Goal: Transaction & Acquisition: Purchase product/service

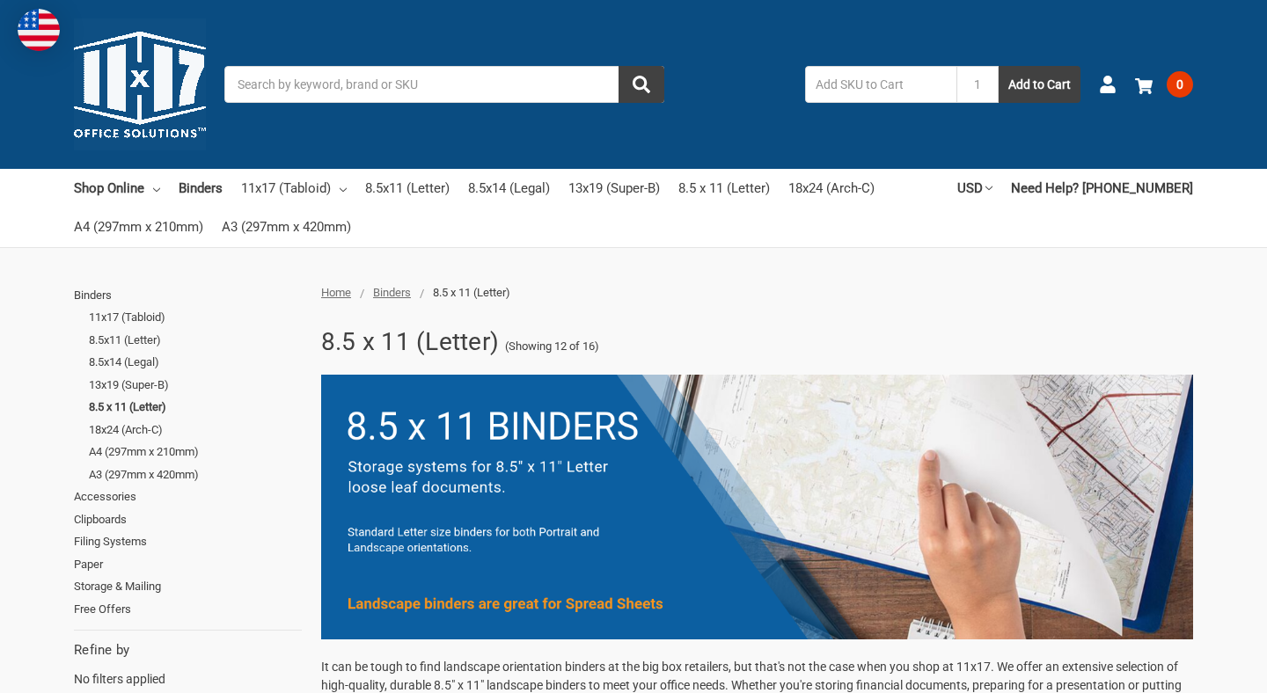
scroll to position [5, 0]
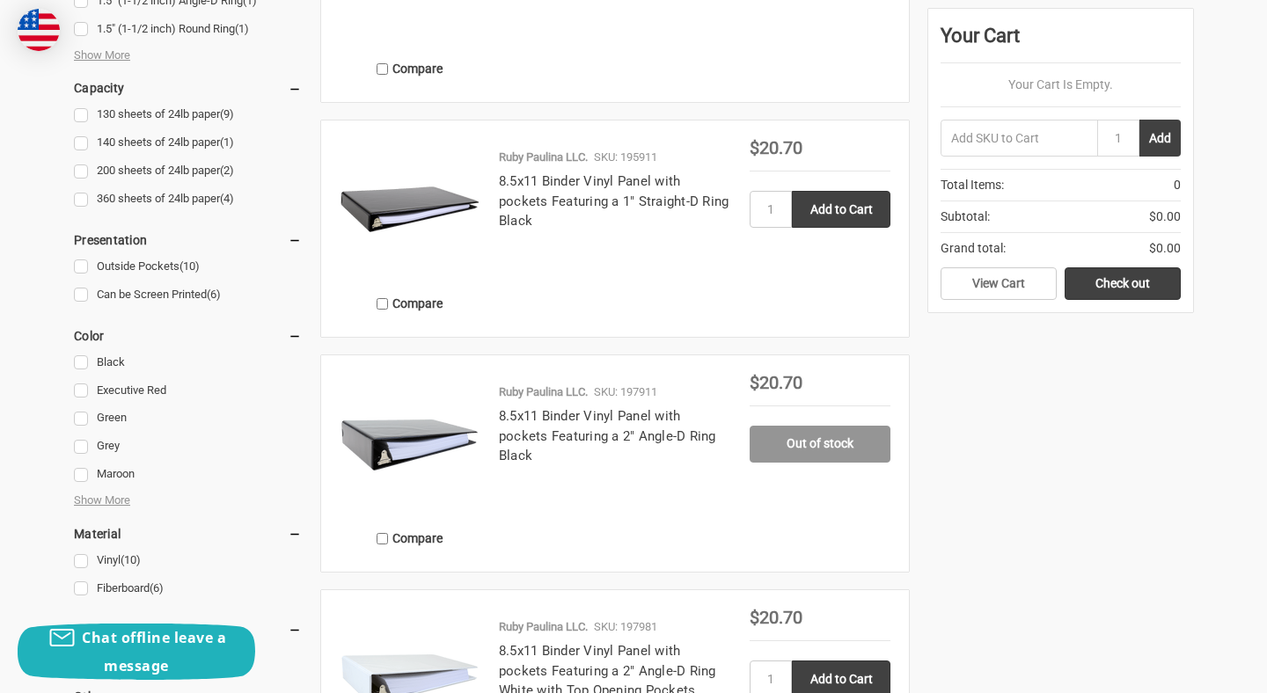
scroll to position [1094, 0]
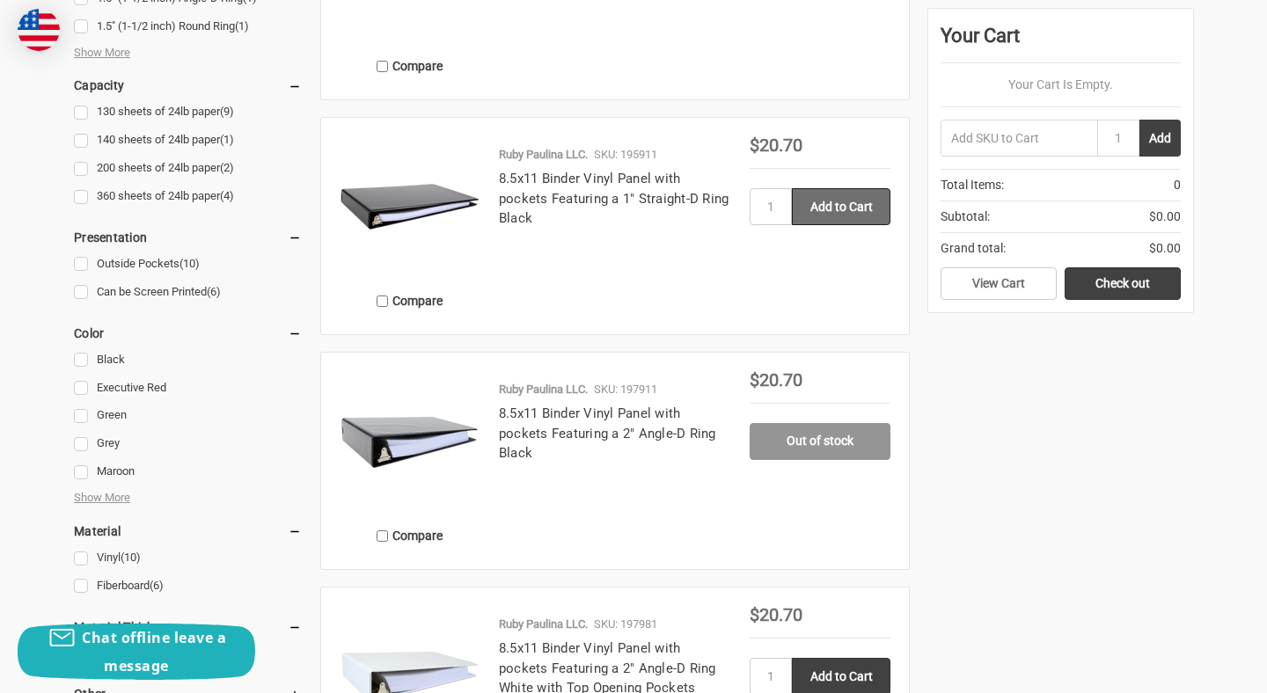
click at [825, 206] on input "Add to Cart" at bounding box center [841, 206] width 99 height 37
type input "Add to Cart"
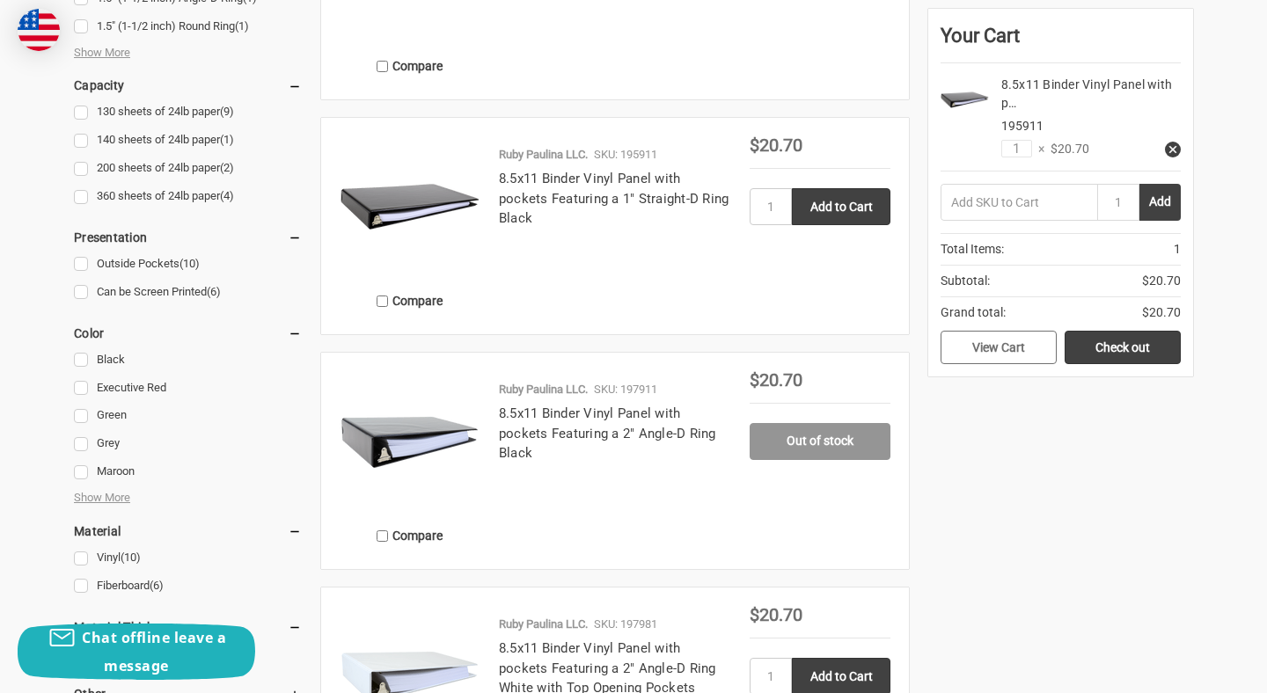
click at [1026, 354] on link "View Cart" at bounding box center [998, 347] width 116 height 33
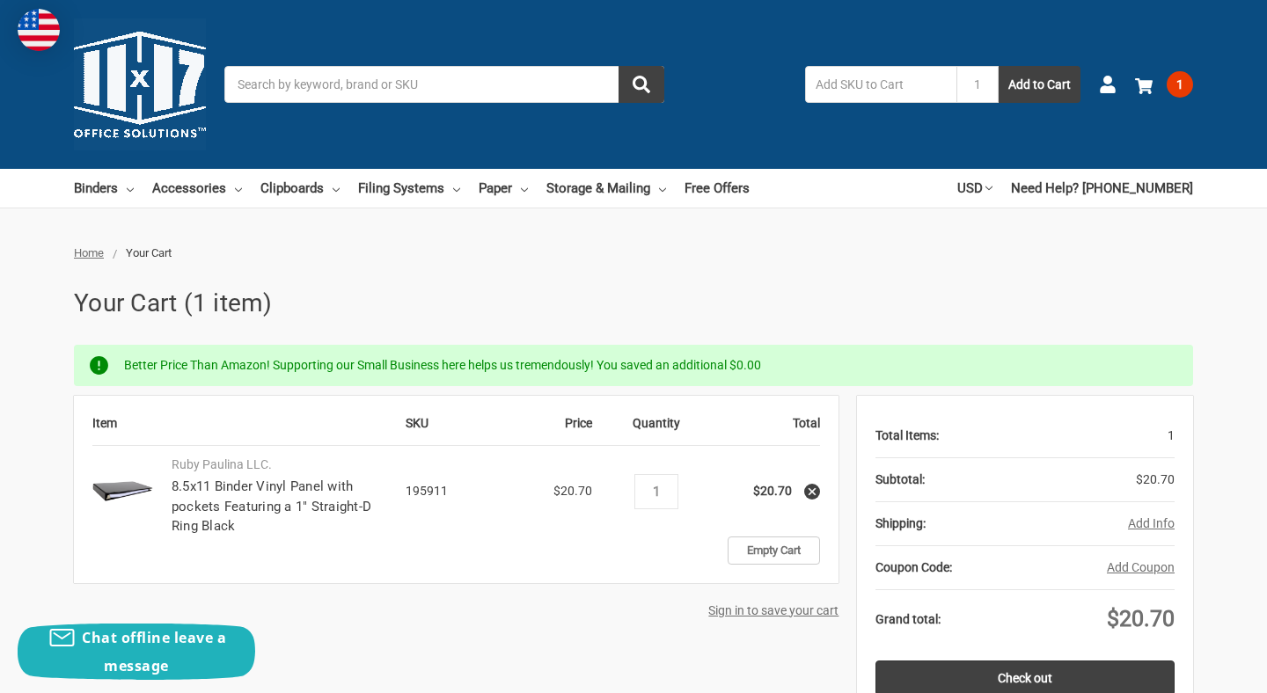
click at [1166, 527] on button "Add Info" at bounding box center [1151, 524] width 47 height 18
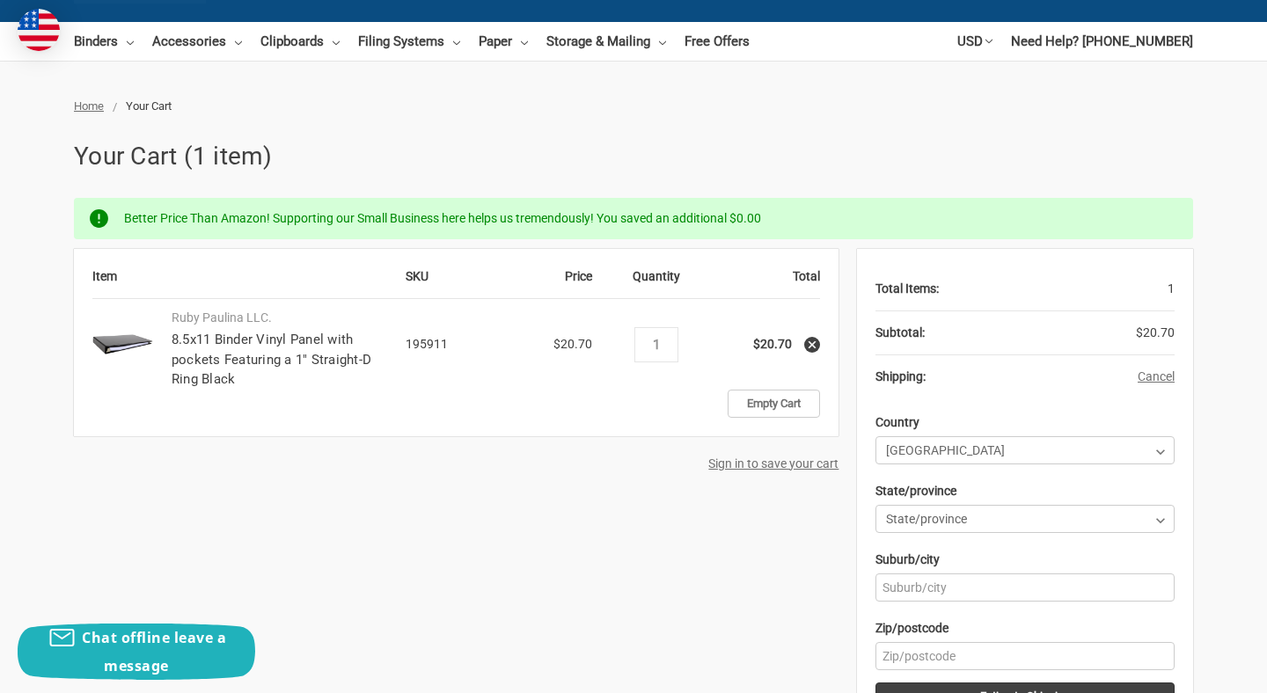
scroll to position [178, 0]
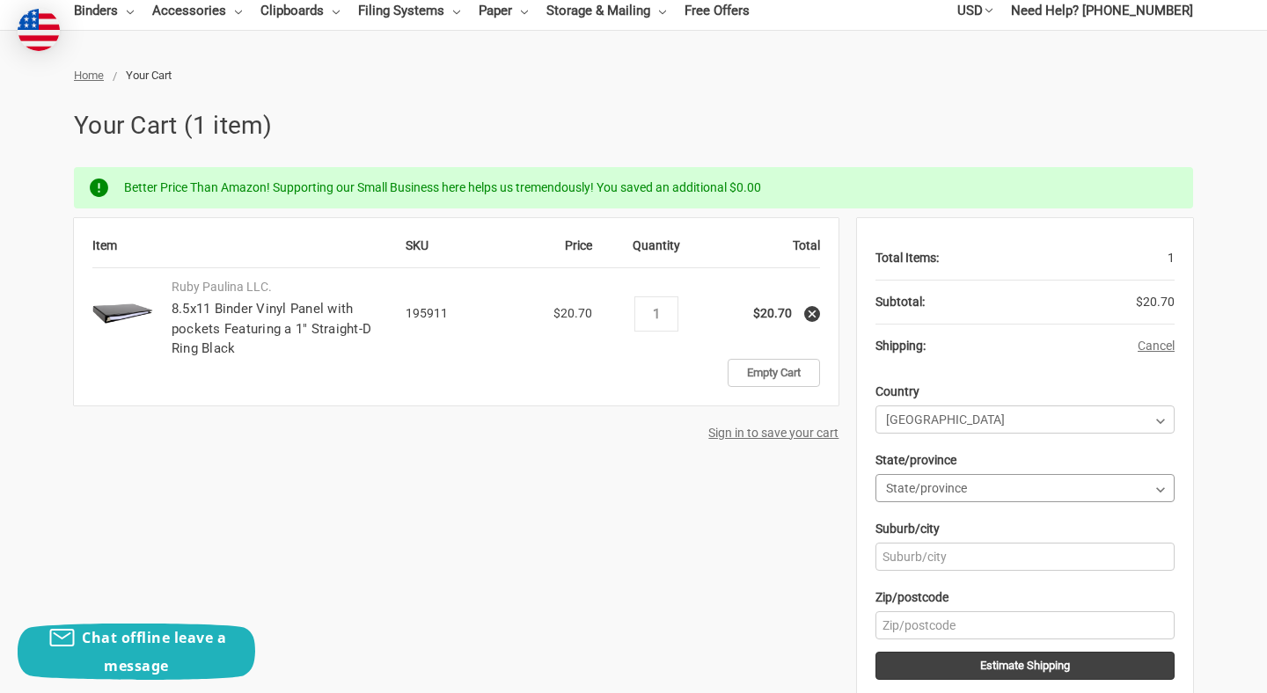
click at [983, 488] on select "State/province Alabama Alaska American Samoa Arizona Arkansas Armed Forces Afri…" at bounding box center [1024, 488] width 299 height 28
select select "44"
click at [875, 474] on select "State/province Alabama Alaska American Samoa Arizona Arkansas Armed Forces Afri…" at bounding box center [1024, 488] width 299 height 28
click at [929, 561] on input "Suburb/city" at bounding box center [1024, 557] width 299 height 28
type input "Chapel Hill"
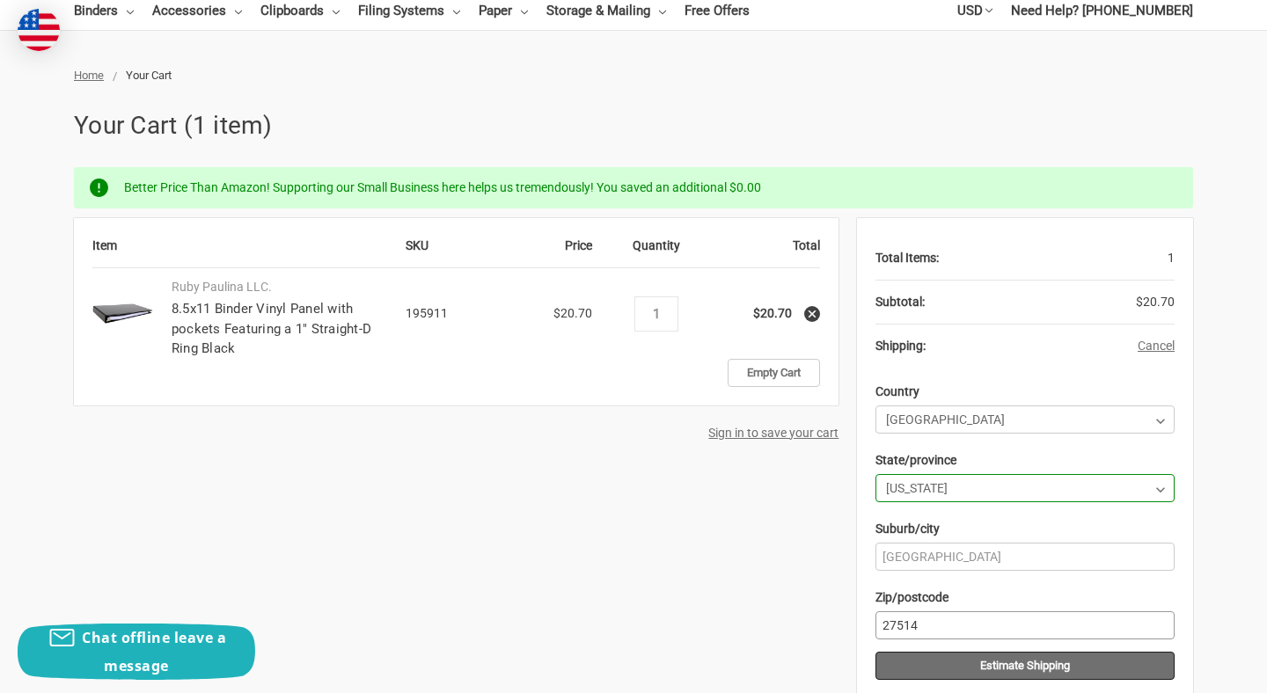
type input "27514"
click at [1026, 675] on button "Estimate Shipping" at bounding box center [1024, 666] width 299 height 28
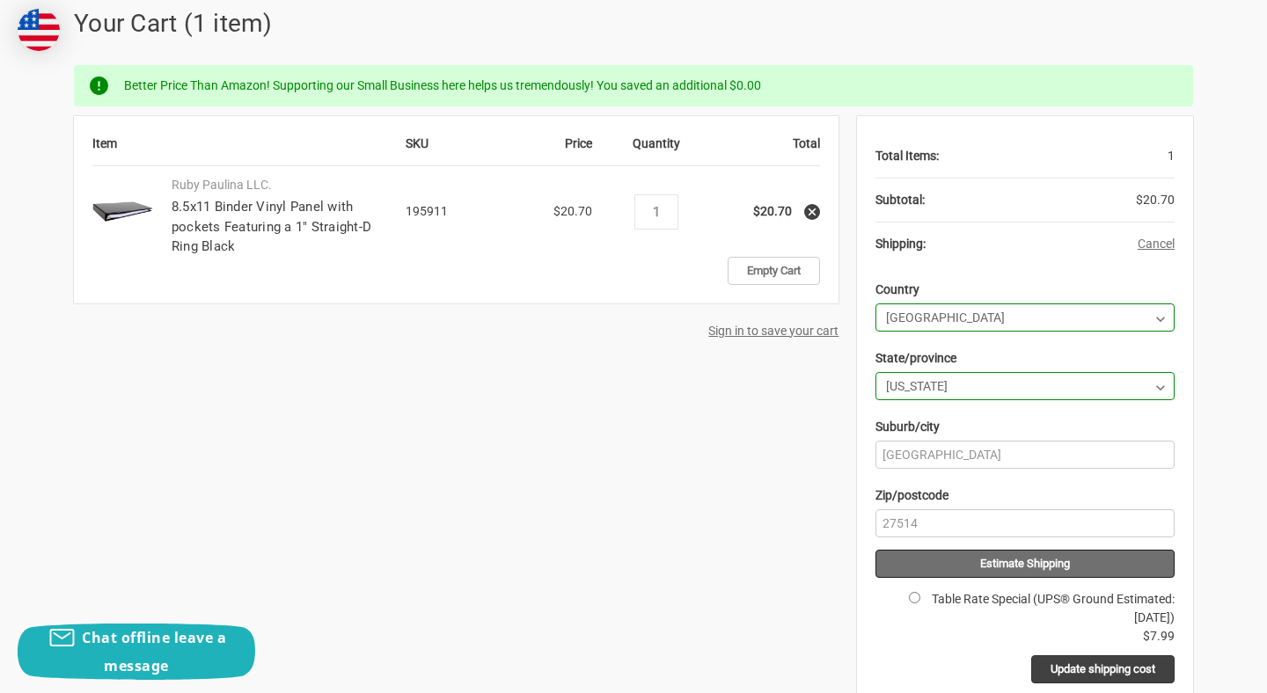
scroll to position [297, 0]
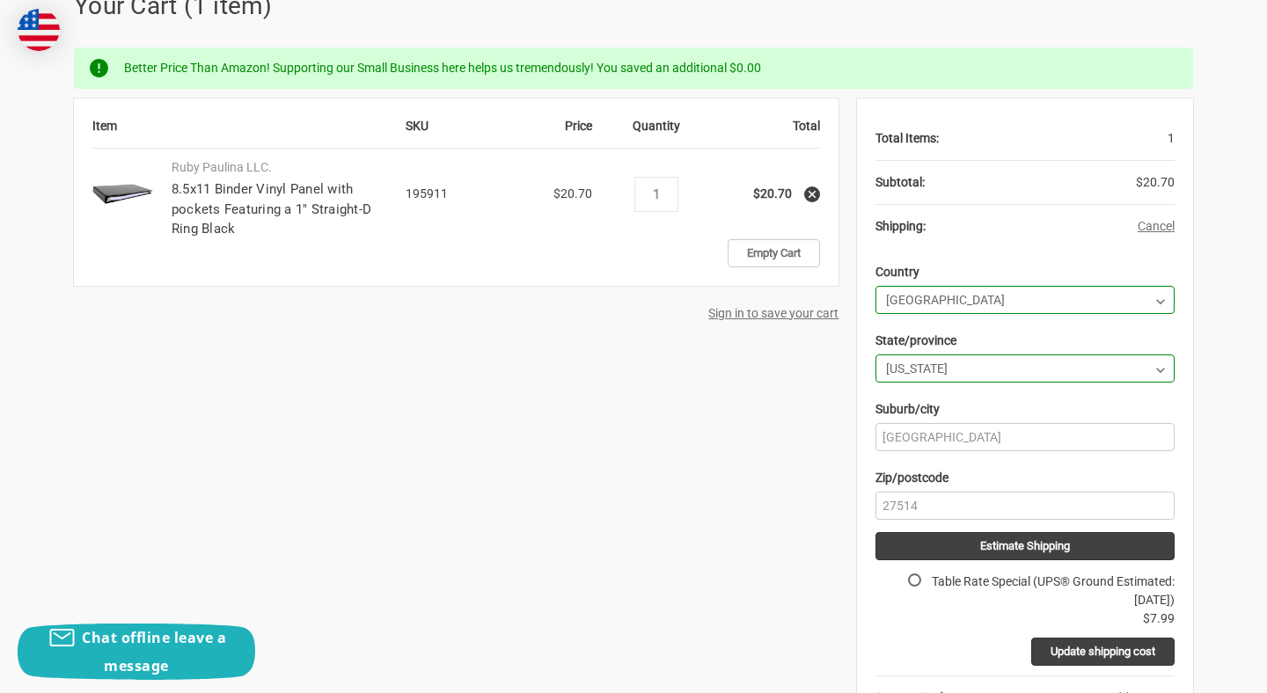
click at [909, 578] on input "Table Rate Special (UPS® Ground Estimated: Mon, Sep 29)" at bounding box center [914, 579] width 11 height 11
radio input "true"
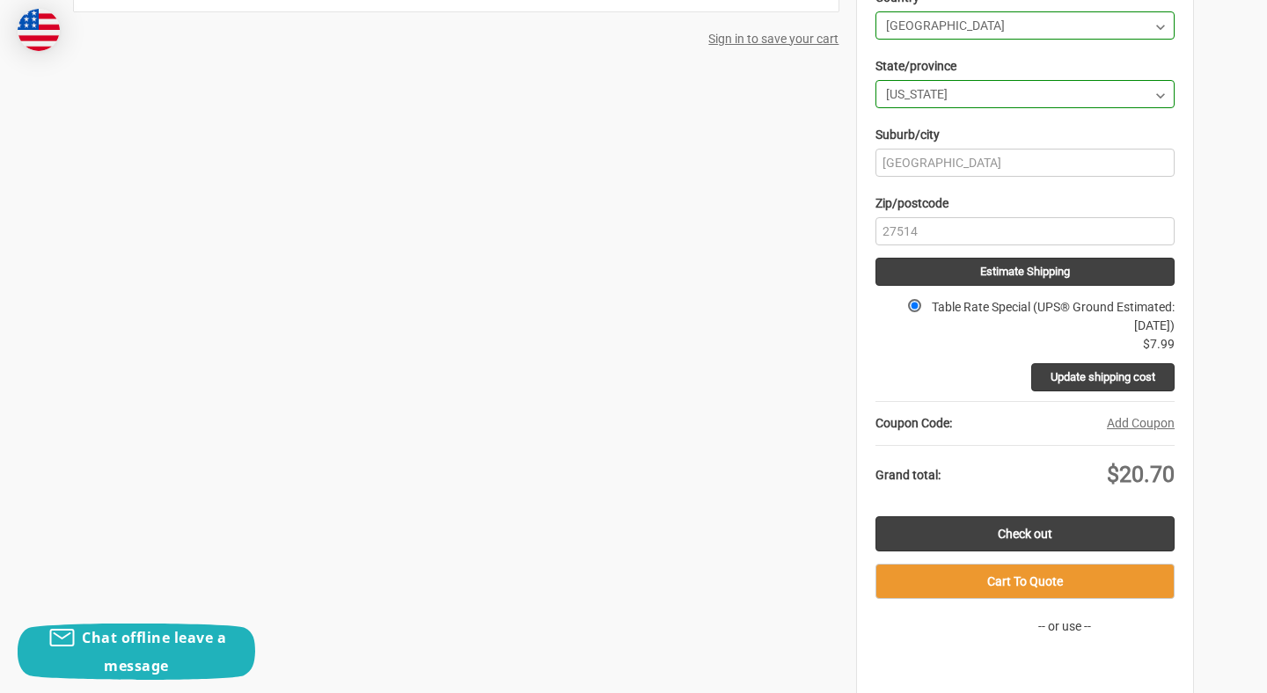
scroll to position [580, 0]
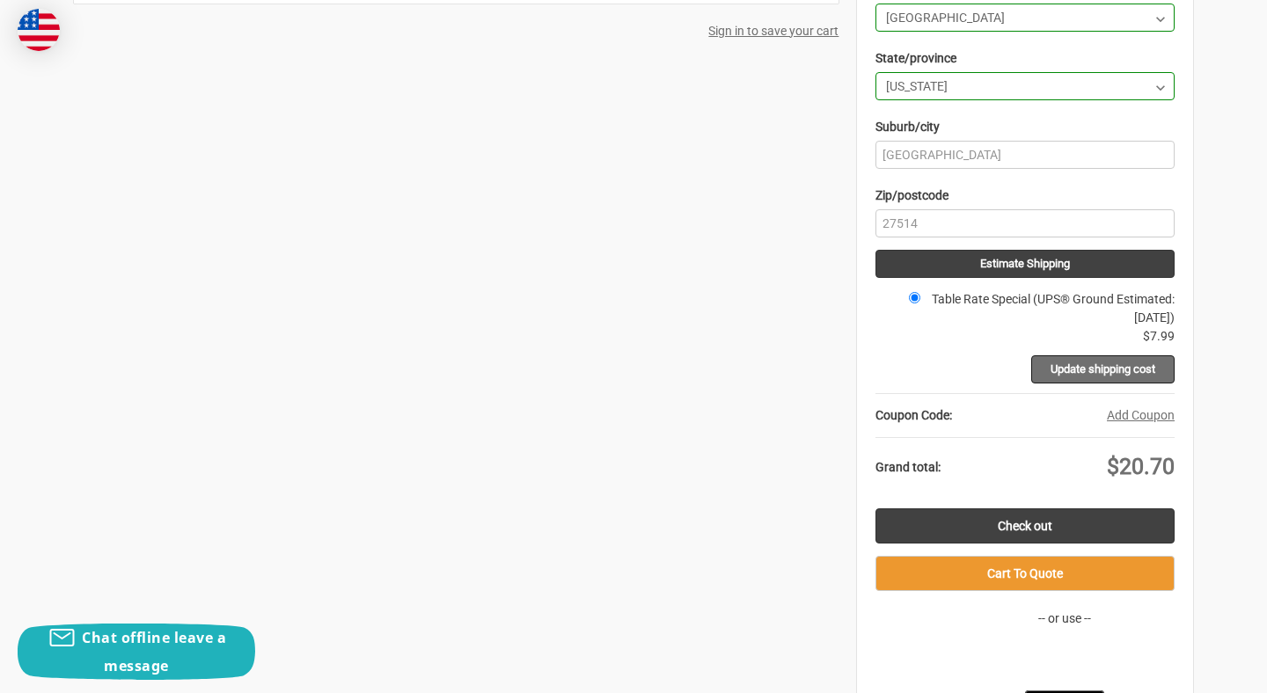
click at [1060, 367] on input "Update shipping cost" at bounding box center [1102, 369] width 143 height 28
